Goal: Task Accomplishment & Management: Manage account settings

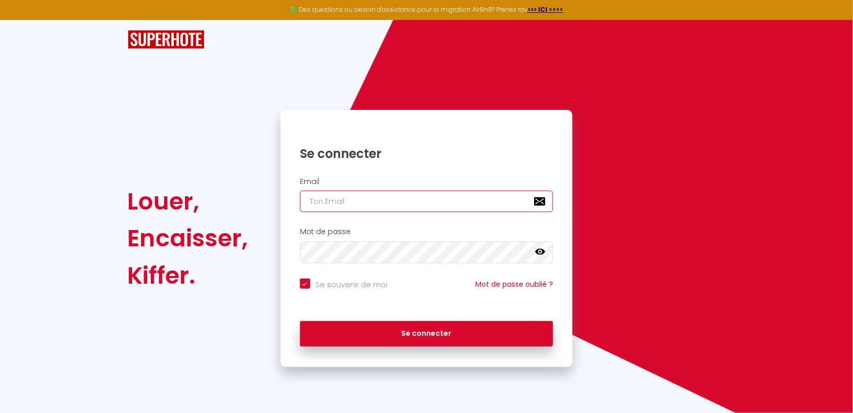
type input "[EMAIL_ADDRESS][DOMAIN_NAME]"
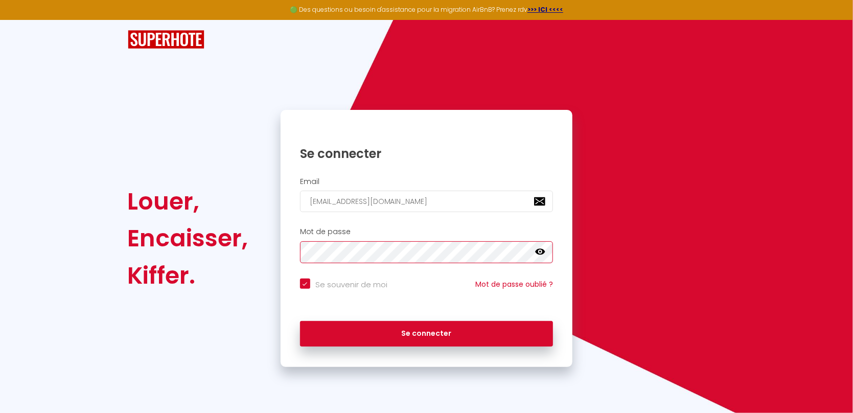
click at [426, 333] on button "Se connecter" at bounding box center [427, 334] width 254 height 26
checkbox input "true"
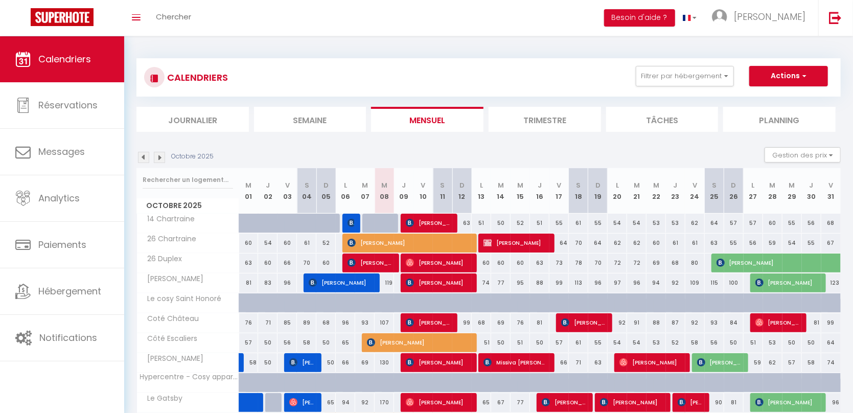
click at [433, 364] on span "[PERSON_NAME]" at bounding box center [438, 362] width 65 height 19
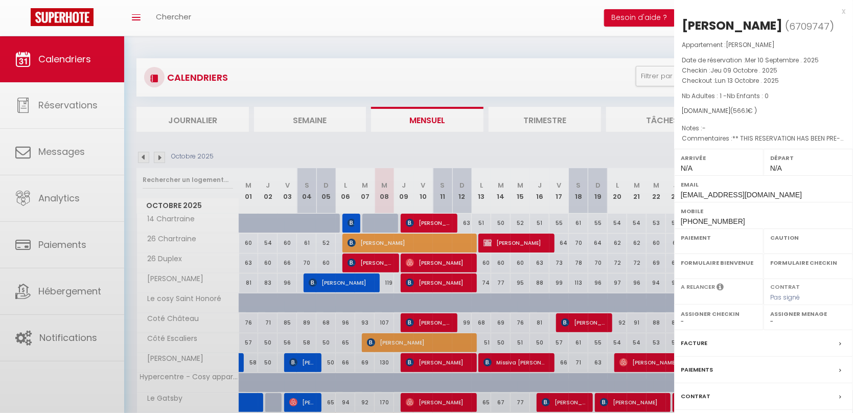
select select "OK"
select select "0"
select select "1"
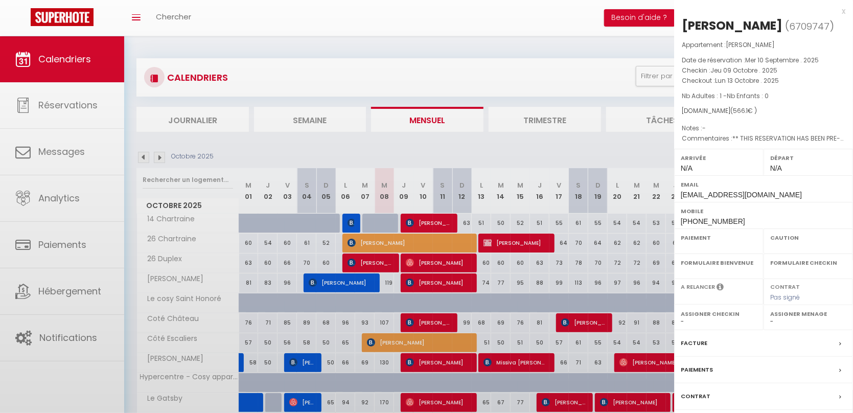
select select
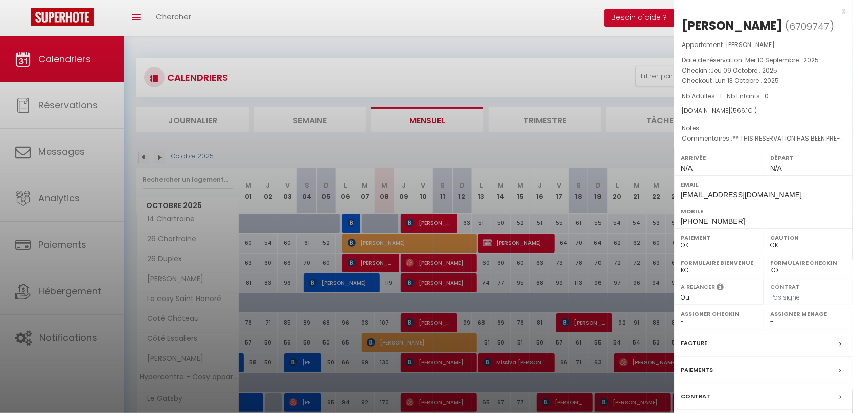
select select "16927"
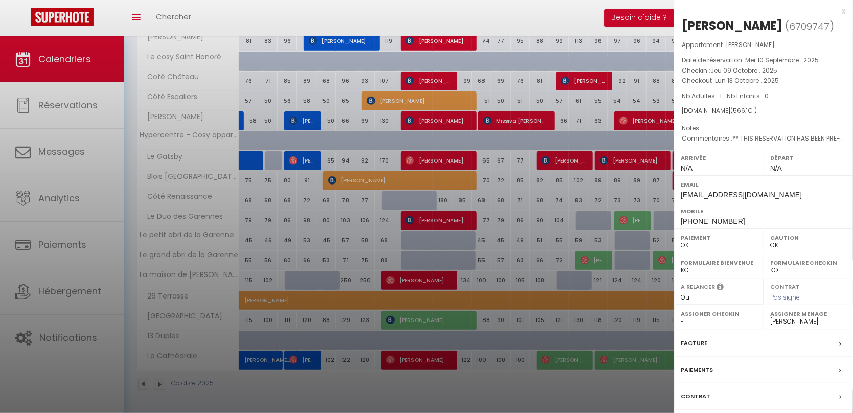
scroll to position [243, 0]
click at [691, 392] on label "Contrat" at bounding box center [696, 396] width 30 height 11
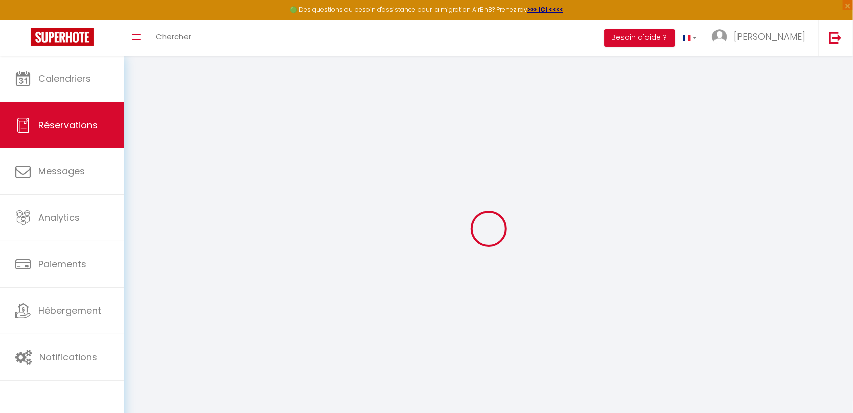
select select
checkbox input "false"
select index
type \?1 "** THIS RESERVATION HAS BEEN PRE-PAID ** Je voyage pour affaires et il est poss…"
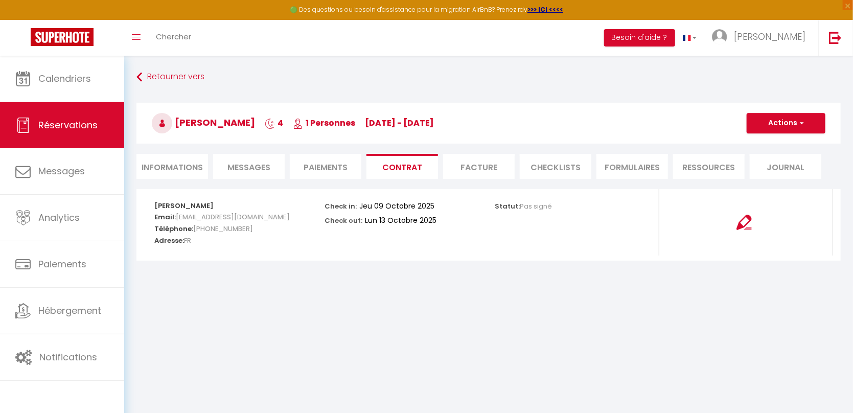
click at [318, 163] on li "Paiements" at bounding box center [326, 166] width 72 height 25
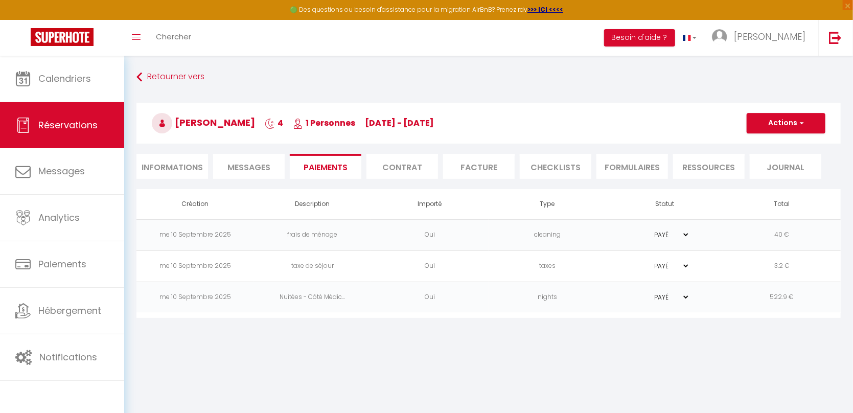
click at [257, 163] on span "Messages" at bounding box center [249, 168] width 43 height 12
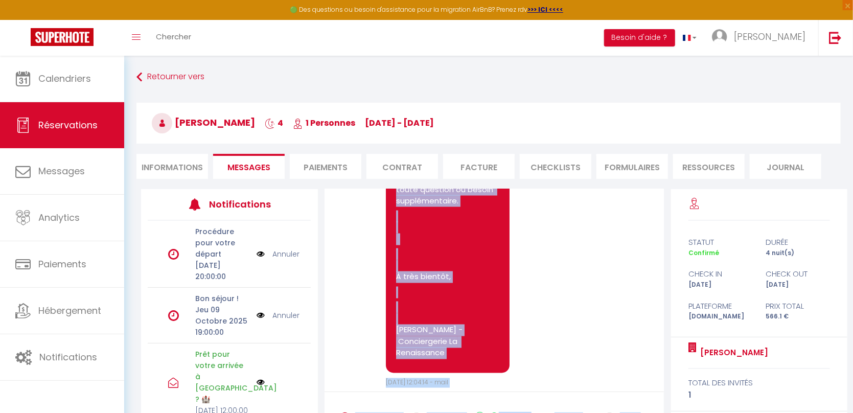
scroll to position [96, 0]
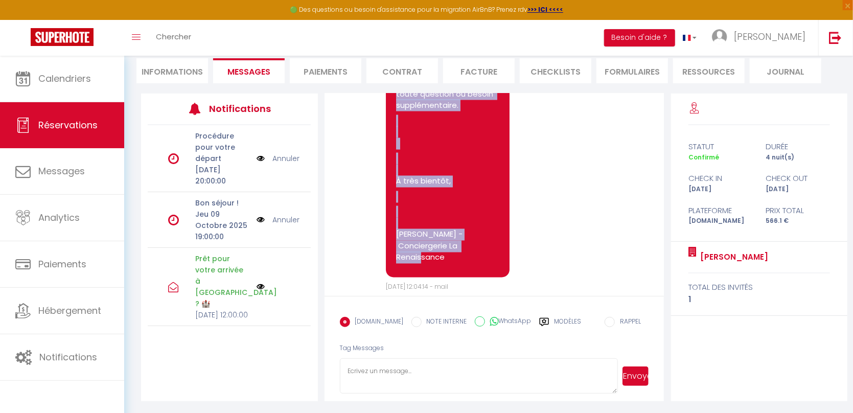
drag, startPoint x: 396, startPoint y: 322, endPoint x: 469, endPoint y: 243, distance: 107.8
copy pre "Loremip Dolorsi, Ametc adipis e Seddo eiu tem in utlab et doloremag al e’ad min…"
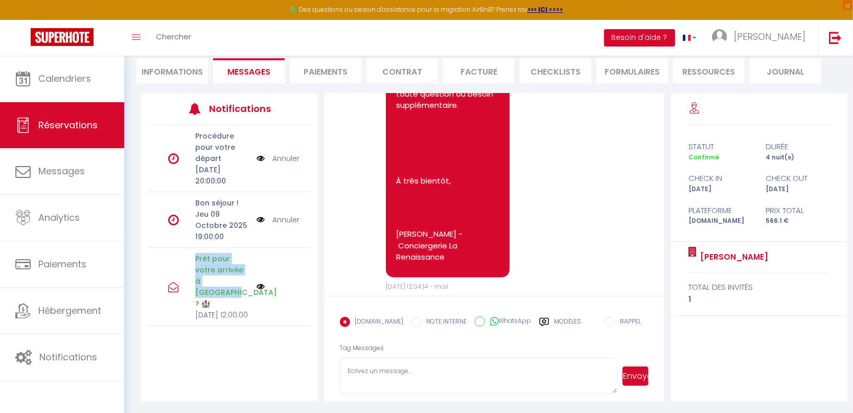
drag, startPoint x: 197, startPoint y: 254, endPoint x: 218, endPoint y: 272, distance: 27.6
click at [218, 272] on p "Prêt pour votre arrivée à [GEOGRAPHIC_DATA] ? 🏰" at bounding box center [222, 281] width 55 height 56
copy p "Prêt pour votre arrivée à [GEOGRAPHIC_DATA] ? 🏰"
